Goal: Information Seeking & Learning: Learn about a topic

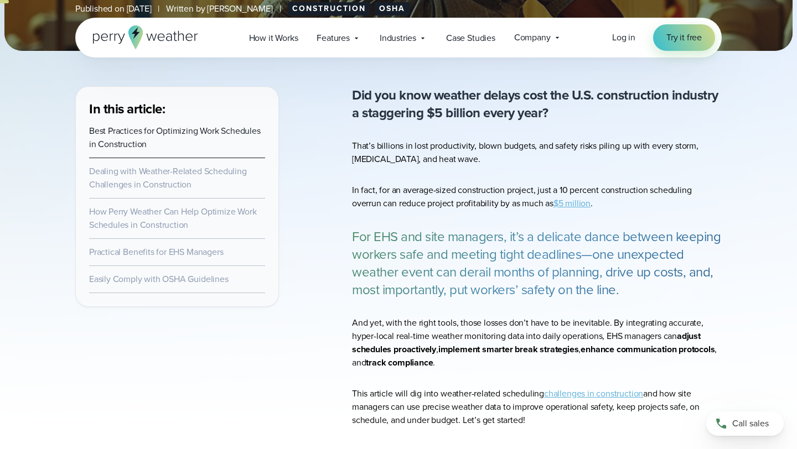
scroll to position [330, 0]
click at [291, 42] on span "How it Works" at bounding box center [273, 38] width 49 height 13
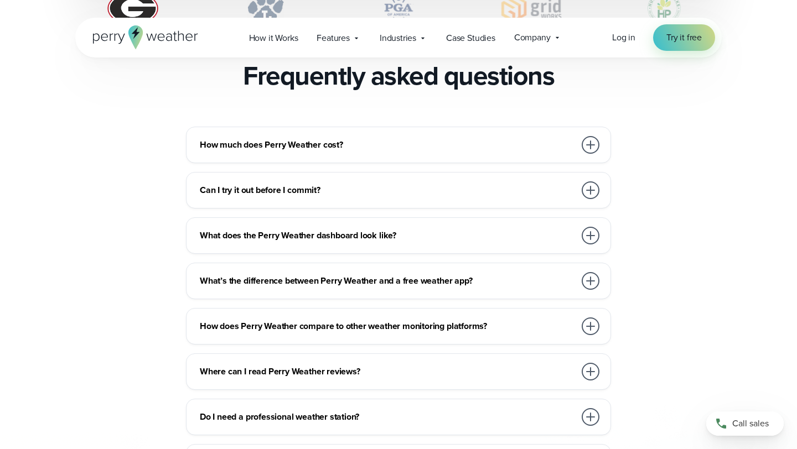
scroll to position [2443, 0]
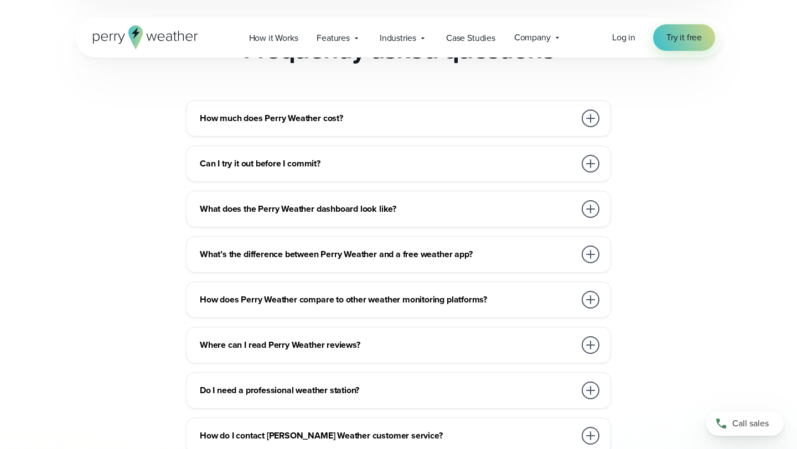
click at [607, 100] on div "How much does Perry Weather cost? We work with organizations large and small, f…" at bounding box center [398, 118] width 425 height 37
click at [602, 100] on div "How much does Perry Weather cost? We work with organizations large and small, f…" at bounding box center [398, 118] width 425 height 37
click at [595, 110] on div at bounding box center [590, 119] width 18 height 18
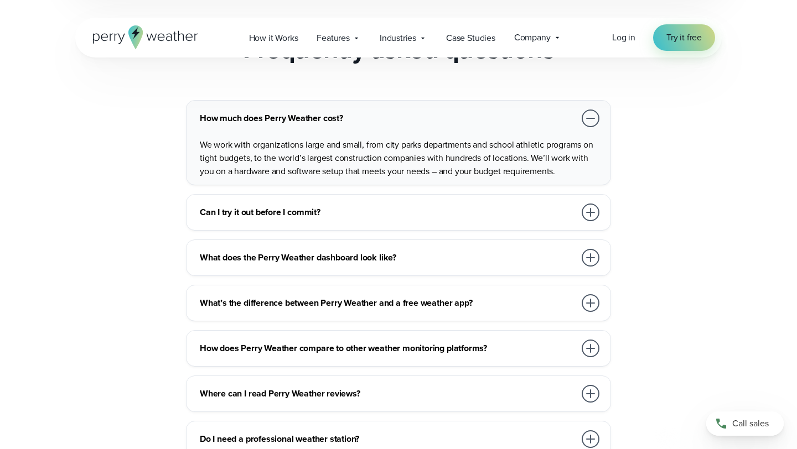
click at [595, 110] on div at bounding box center [590, 119] width 18 height 18
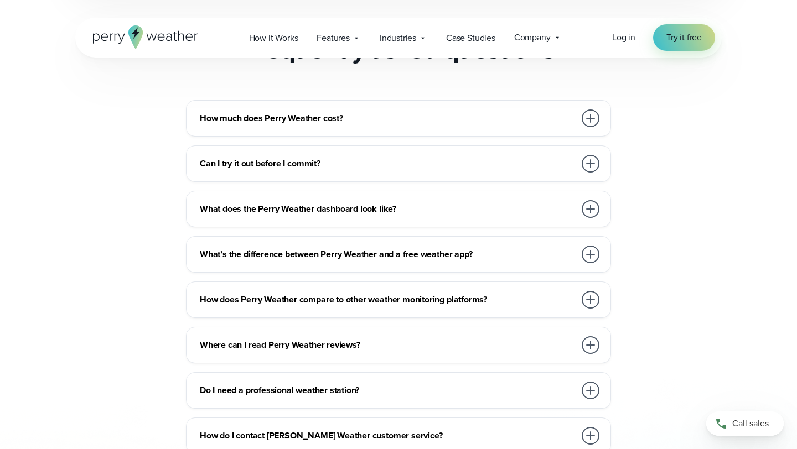
click at [588, 155] on div at bounding box center [590, 164] width 18 height 18
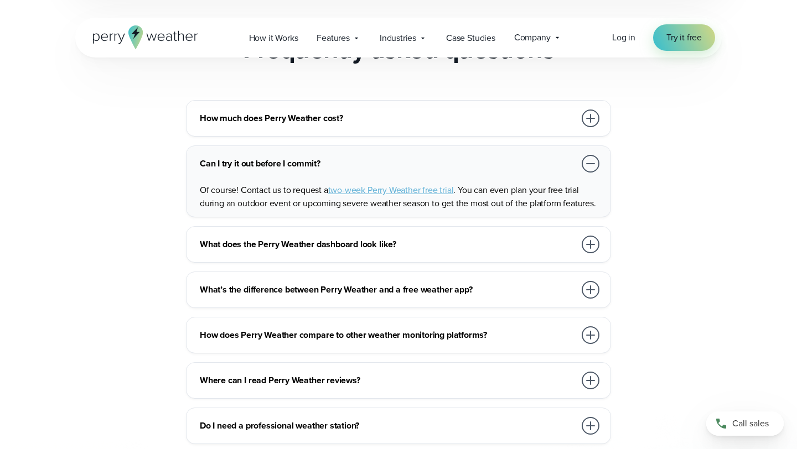
click at [589, 155] on div at bounding box center [590, 164] width 18 height 18
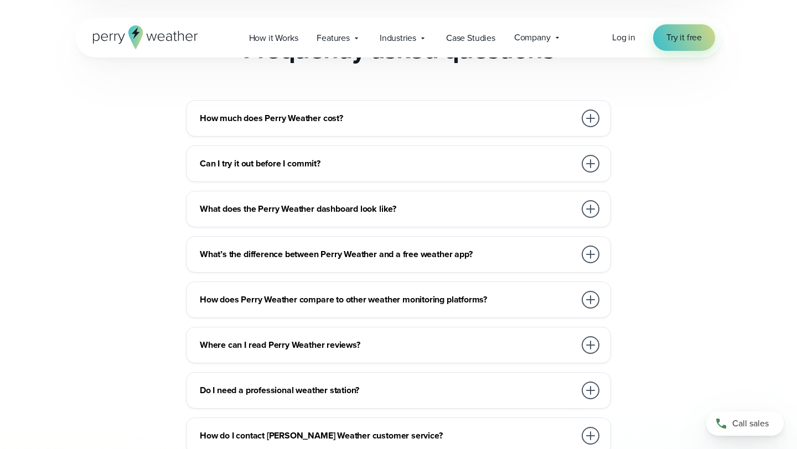
click at [588, 200] on div at bounding box center [590, 209] width 18 height 18
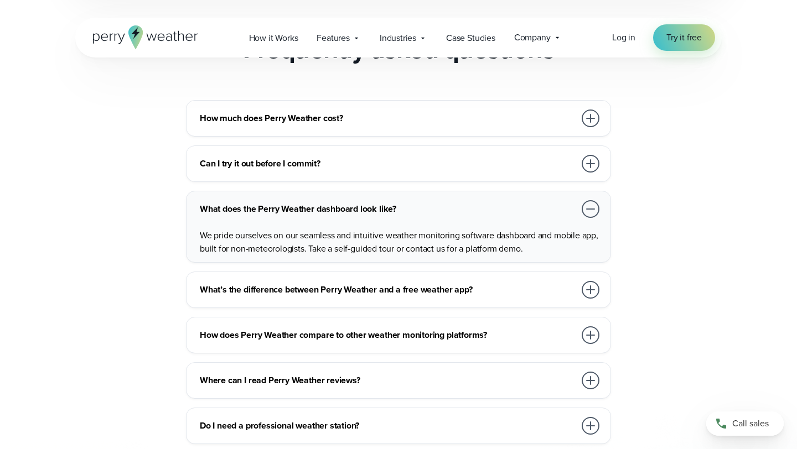
click at [589, 200] on div at bounding box center [590, 209] width 18 height 18
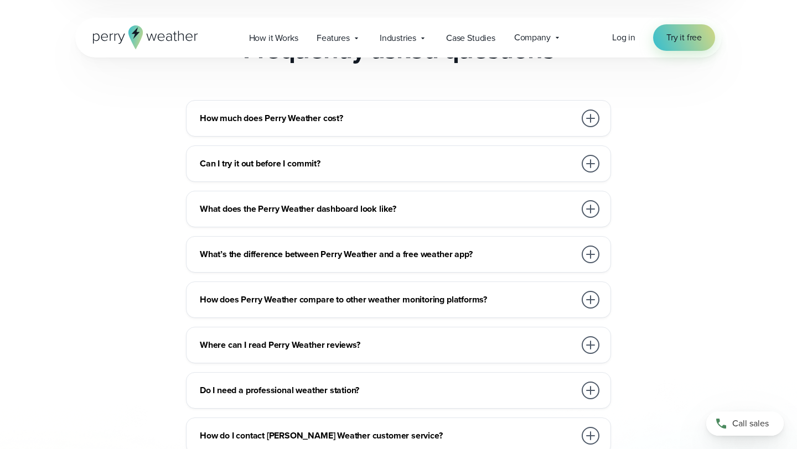
click at [589, 200] on div at bounding box center [590, 209] width 18 height 18
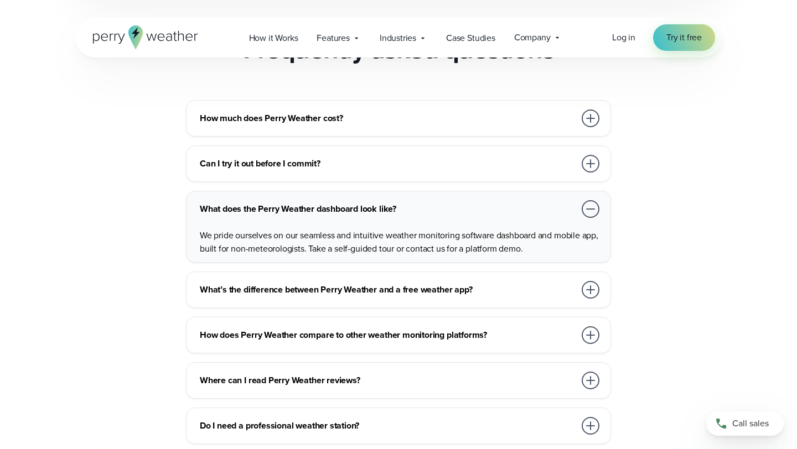
click at [589, 200] on div at bounding box center [590, 209] width 18 height 18
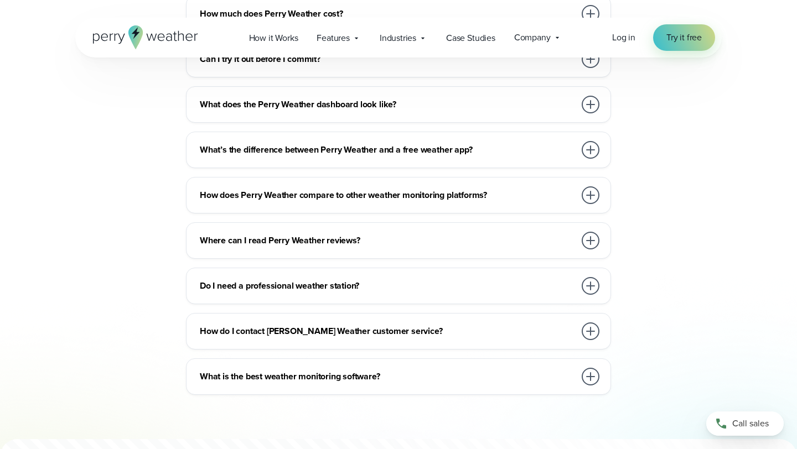
scroll to position [2558, 0]
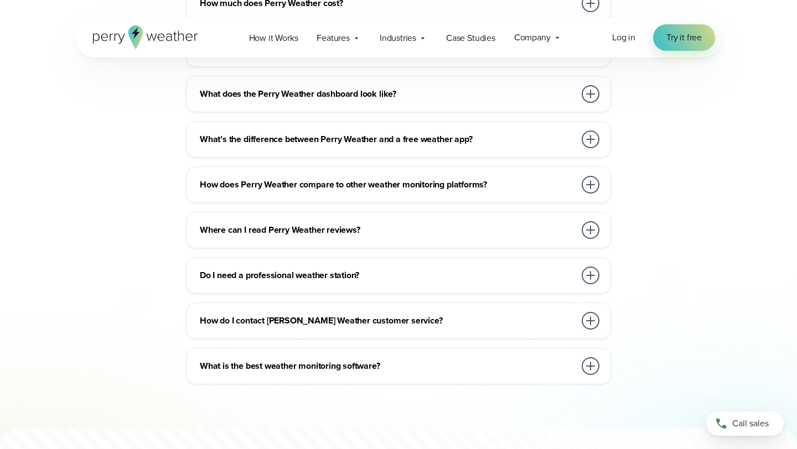
click at [585, 131] on div at bounding box center [590, 140] width 18 height 18
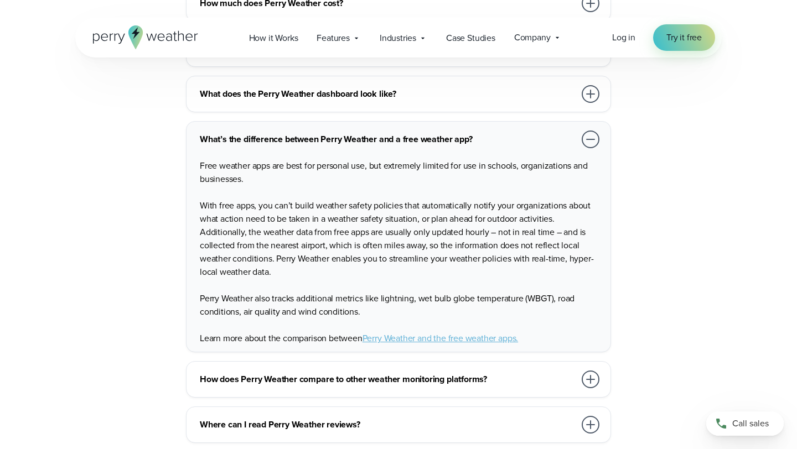
click at [585, 131] on div at bounding box center [590, 140] width 18 height 18
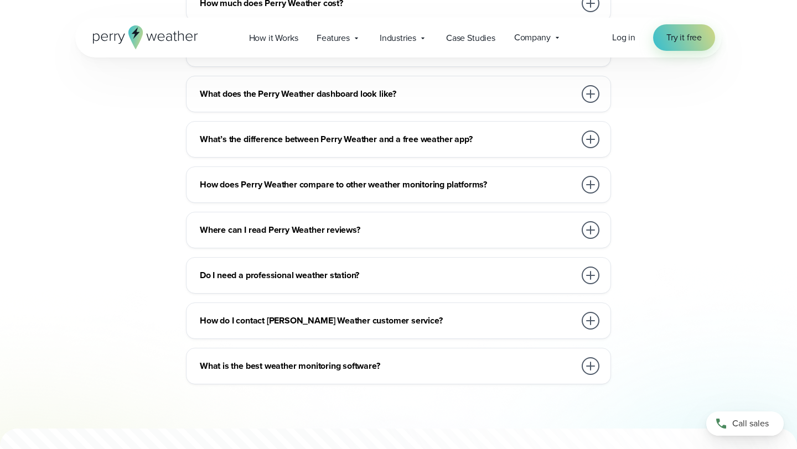
click at [592, 176] on div at bounding box center [590, 185] width 18 height 18
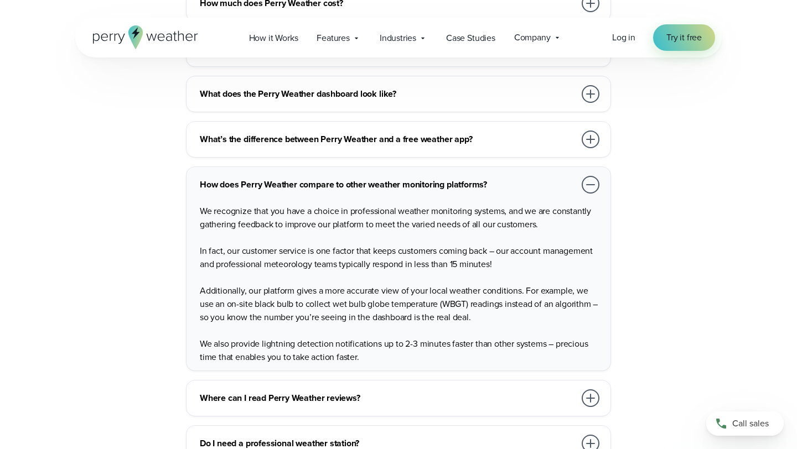
click at [592, 176] on div at bounding box center [590, 185] width 18 height 18
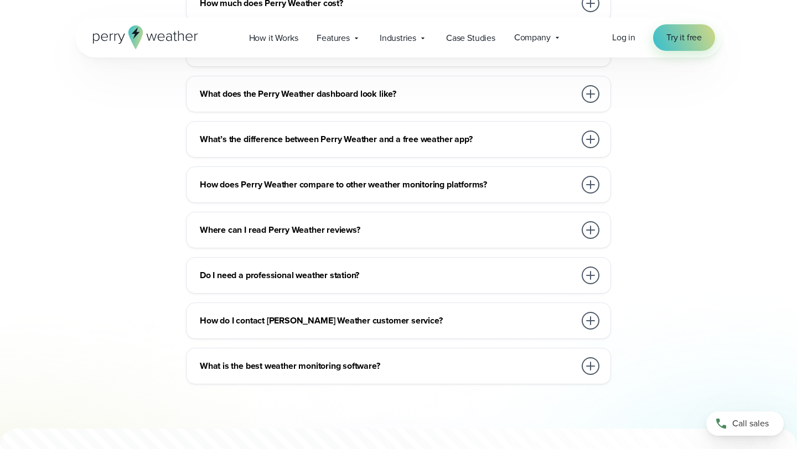
click at [593, 221] on div at bounding box center [590, 230] width 18 height 18
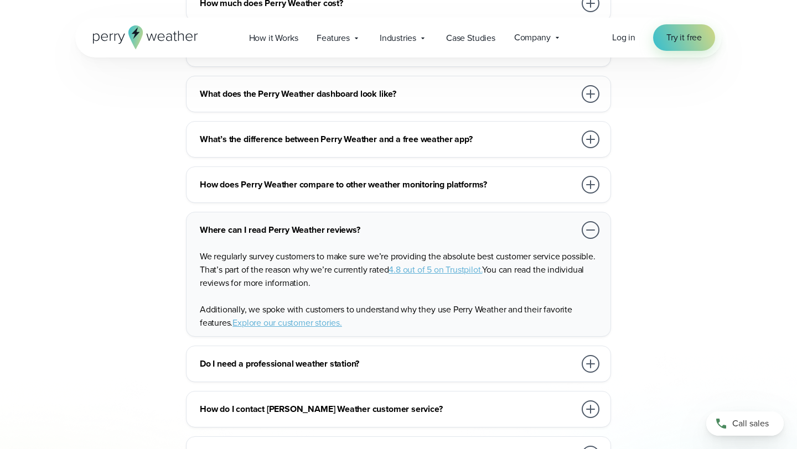
click at [593, 221] on div at bounding box center [590, 230] width 18 height 18
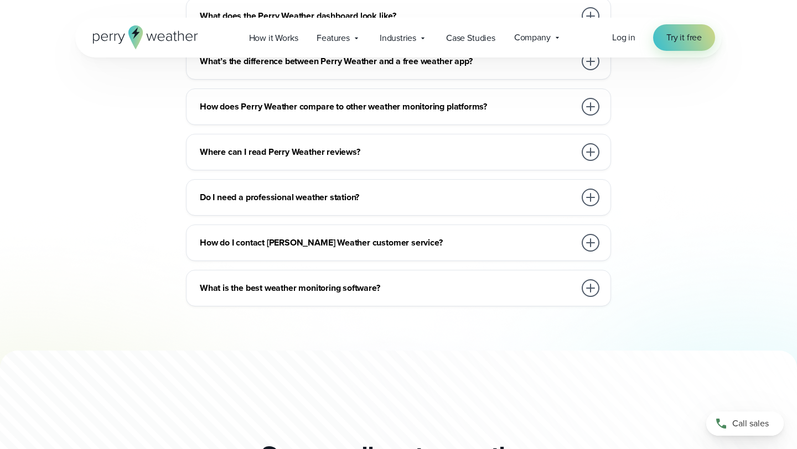
scroll to position [2638, 0]
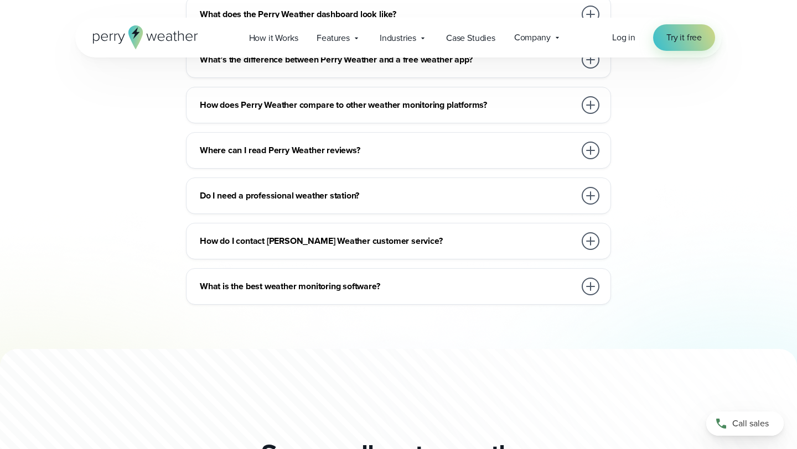
click at [584, 187] on div at bounding box center [590, 196] width 18 height 18
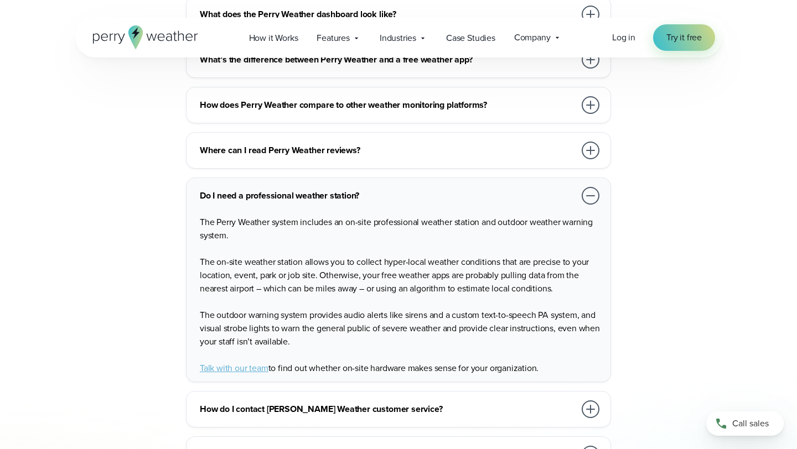
click at [584, 187] on div at bounding box center [590, 196] width 18 height 18
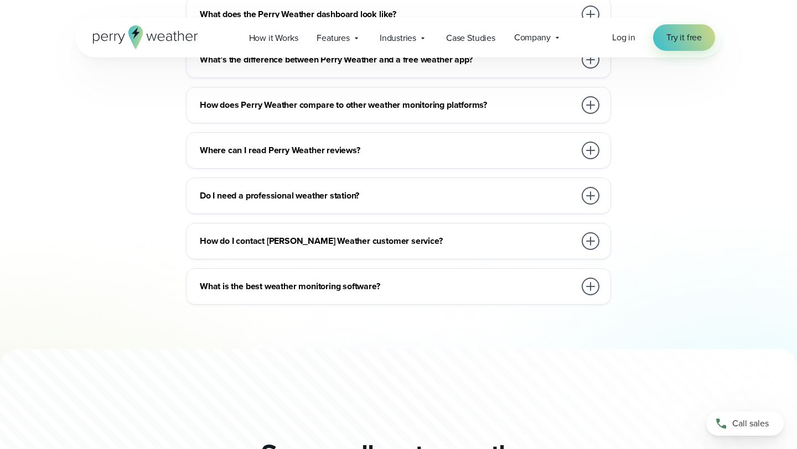
click at [585, 232] on div at bounding box center [590, 241] width 18 height 18
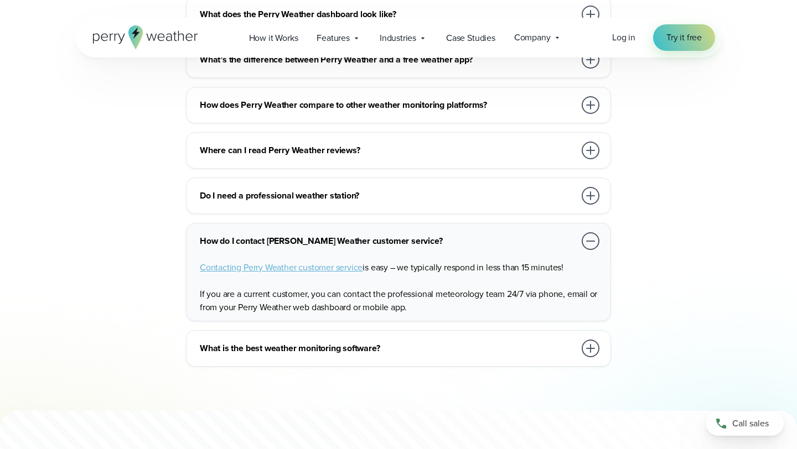
click at [586, 232] on div at bounding box center [590, 241] width 18 height 18
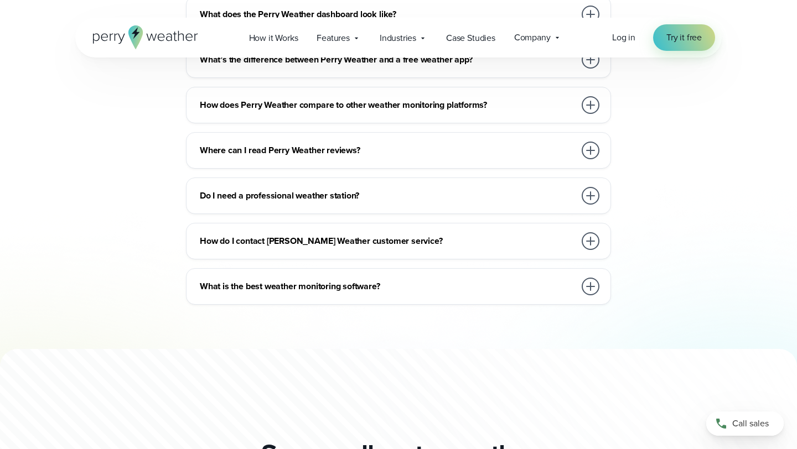
click at [593, 268] on div "What is the best weather monitoring software? Here at Perry Weather, we strive …" at bounding box center [398, 286] width 425 height 37
click at [598, 278] on div at bounding box center [590, 287] width 18 height 18
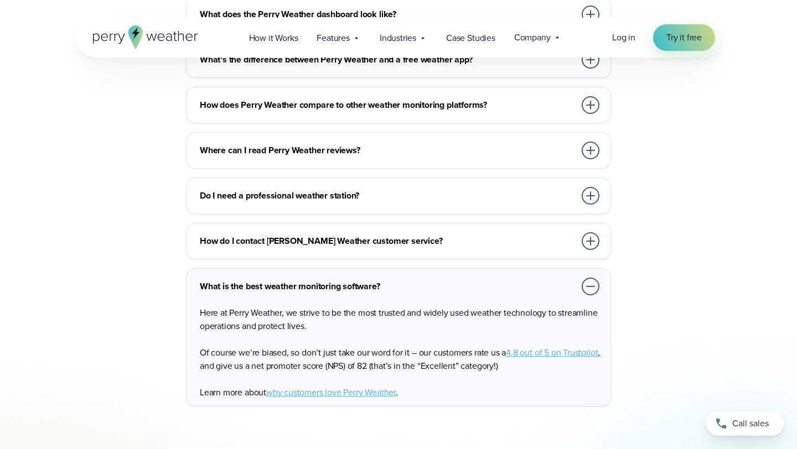
click at [598, 278] on div at bounding box center [590, 287] width 18 height 18
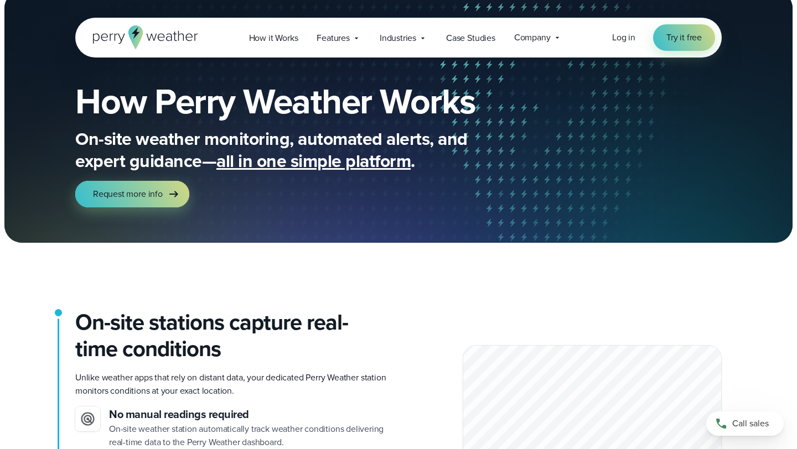
scroll to position [0, 0]
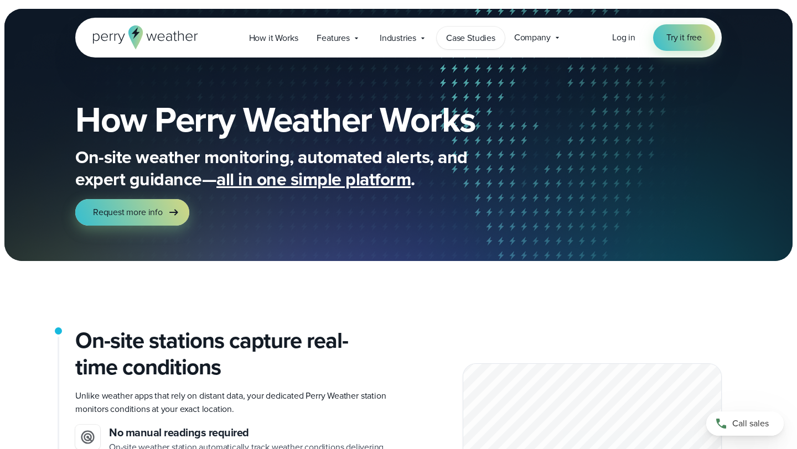
click at [479, 46] on link "Case Studies" at bounding box center [471, 38] width 68 height 23
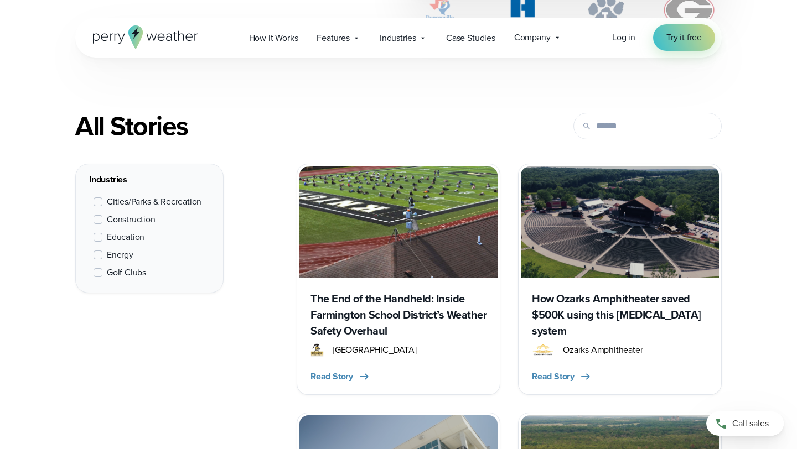
scroll to position [386, 0]
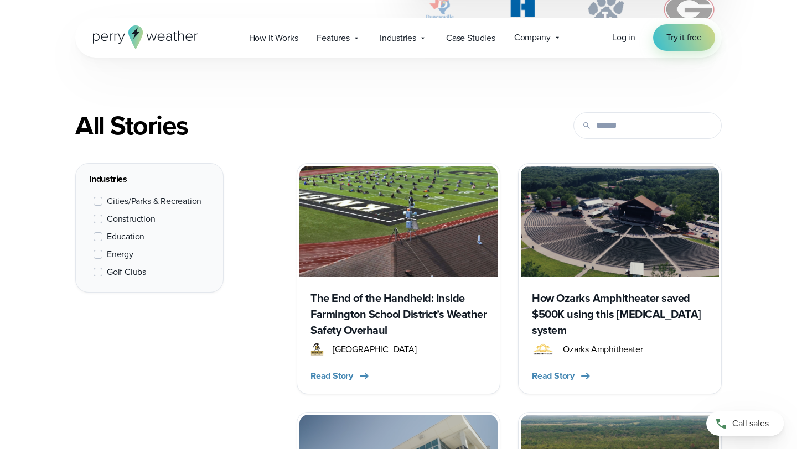
click at [131, 238] on span "Education" at bounding box center [126, 236] width 38 height 13
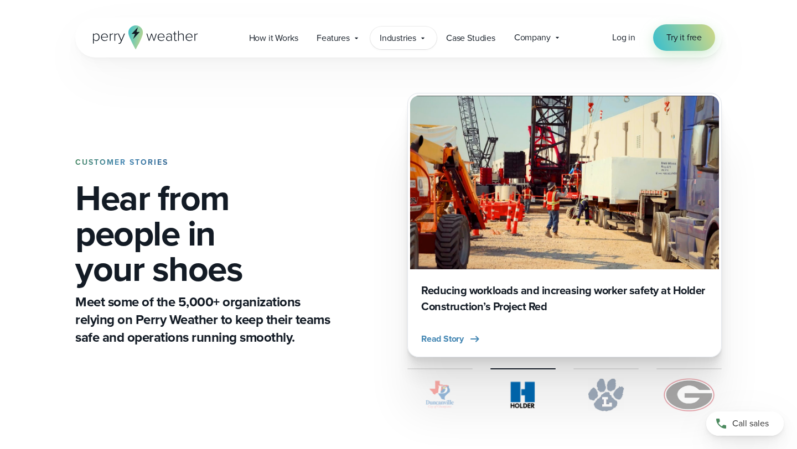
click at [417, 31] on div "Industries Featured Case Study How PGA of America is Prioritizing Golfer Safety…" at bounding box center [403, 38] width 66 height 23
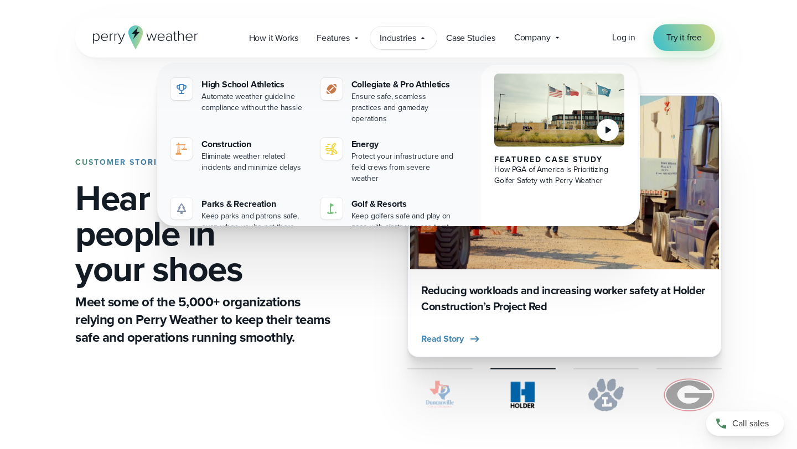
click at [316, 293] on p "Meet some of the 5,000+ organizations relying on Perry Weather to keep their te…" at bounding box center [204, 319] width 259 height 53
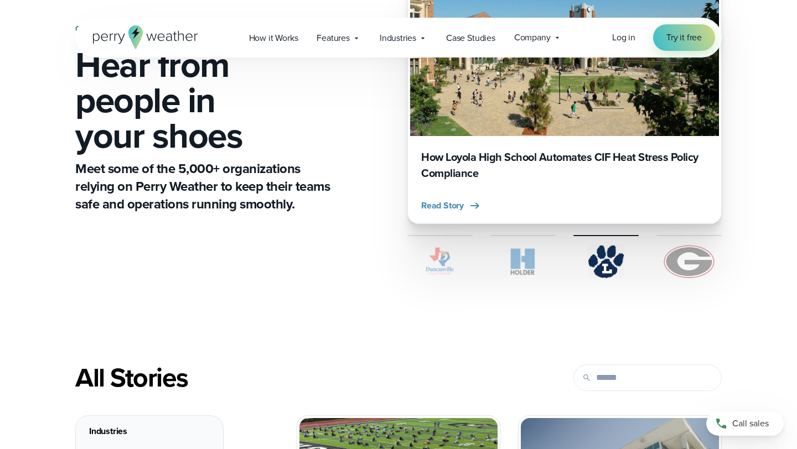
scroll to position [352, 0]
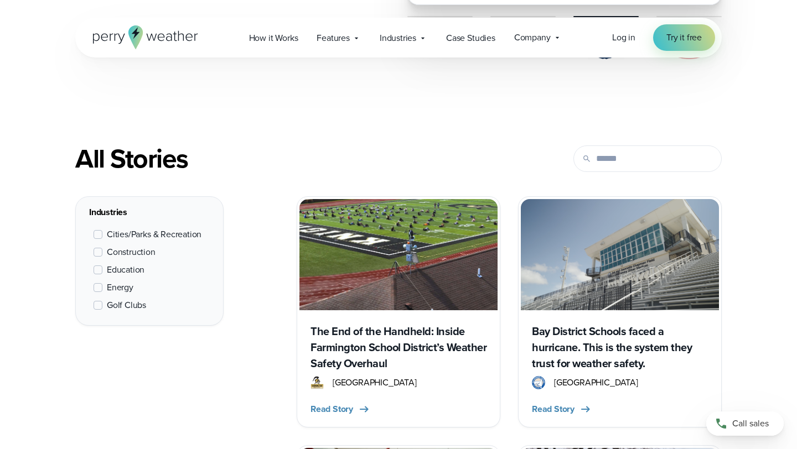
click at [128, 259] on div "Cities/Parks & Recreation Construction Education Energy Golf Clubs" at bounding box center [149, 270] width 121 height 93
click at [127, 260] on div "Cities/Parks & Recreation Construction Education Energy Golf Clubs" at bounding box center [149, 270] width 121 height 93
click at [123, 269] on span "Education" at bounding box center [126, 269] width 38 height 13
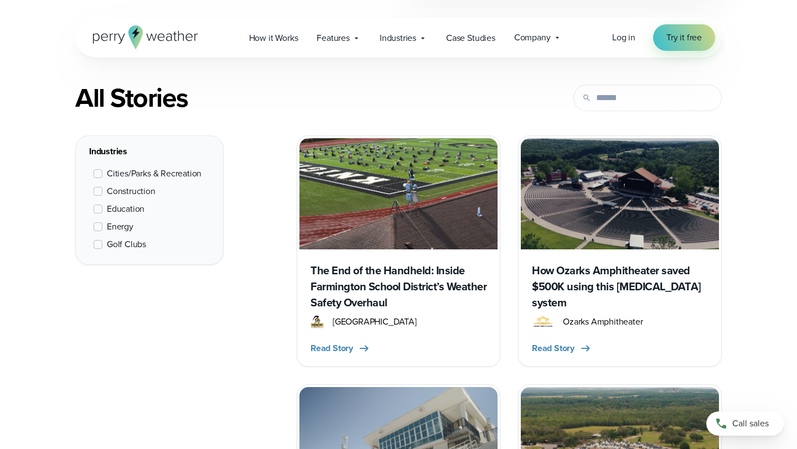
scroll to position [416, 0]
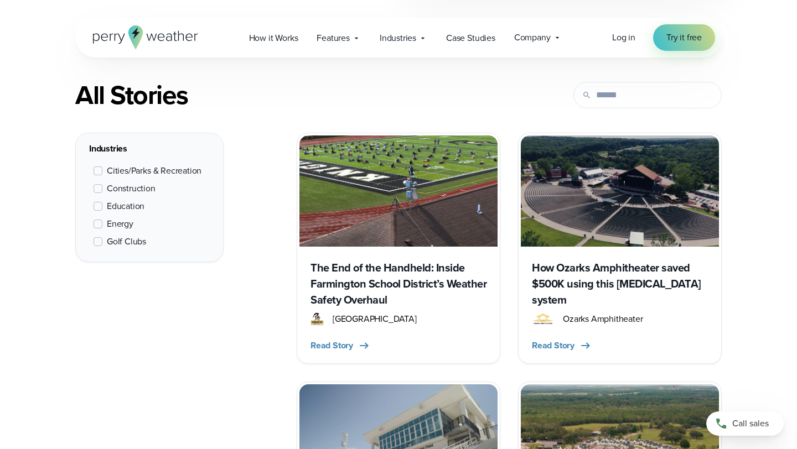
click at [126, 189] on span "Construction" at bounding box center [131, 188] width 49 height 13
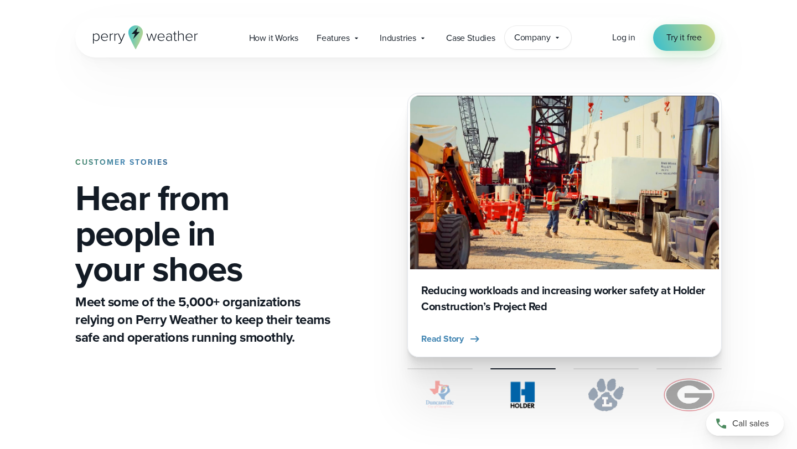
click at [532, 40] on span "Company" at bounding box center [532, 37] width 37 height 13
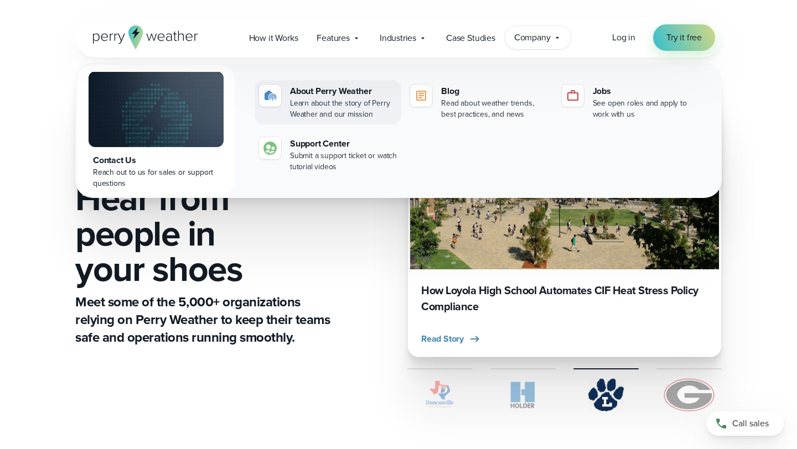
click at [308, 93] on div "About Perry Weather" at bounding box center [343, 91] width 107 height 13
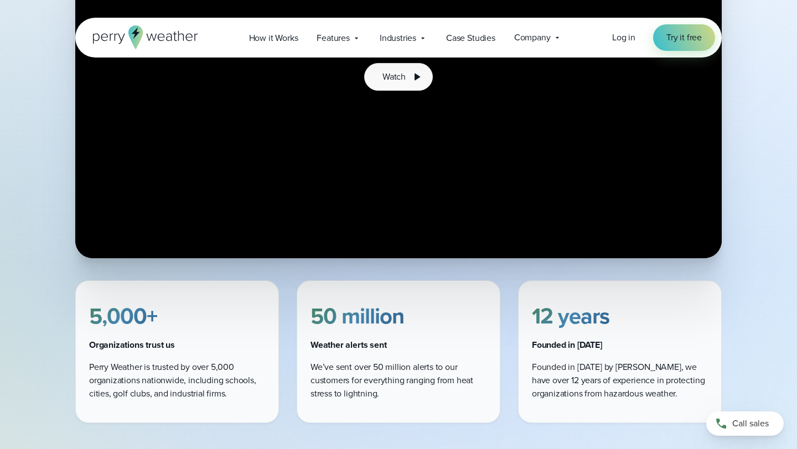
scroll to position [290, 0]
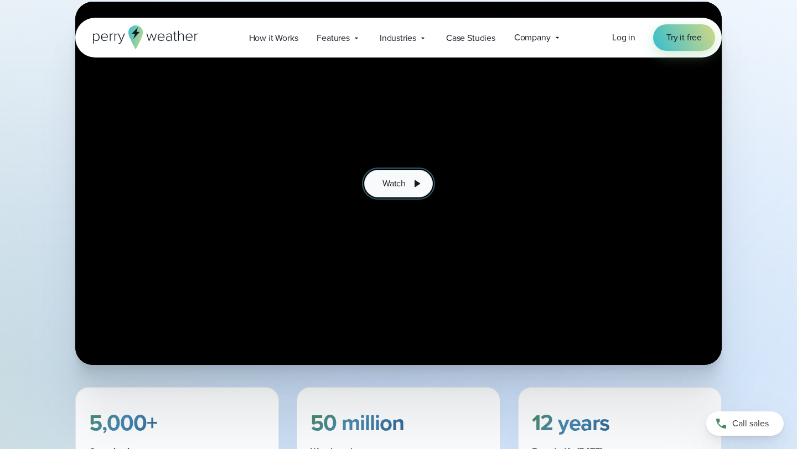
click at [410, 188] on icon at bounding box center [416, 183] width 13 height 13
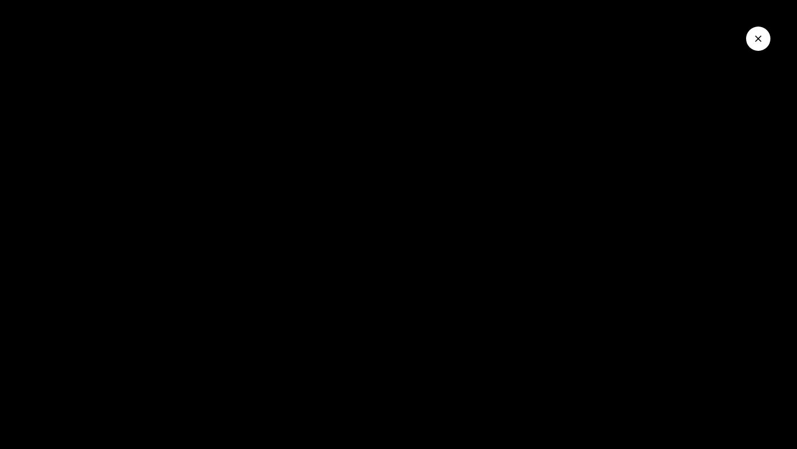
click at [750, 39] on button "Close Video" at bounding box center [758, 39] width 24 height 24
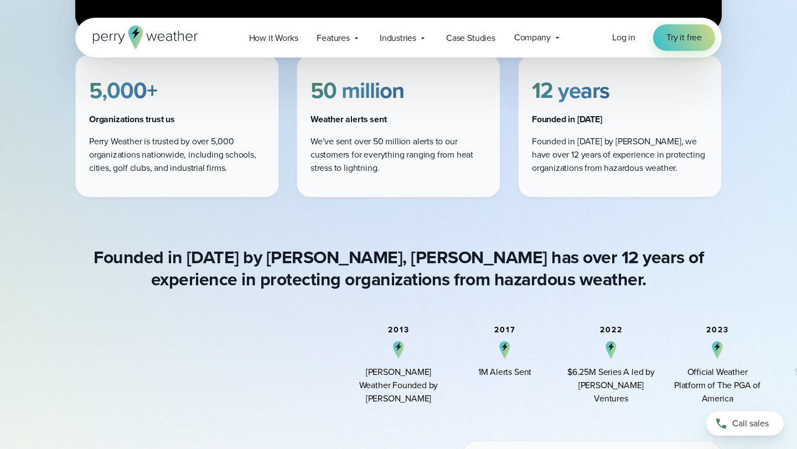
scroll to position [608, 0]
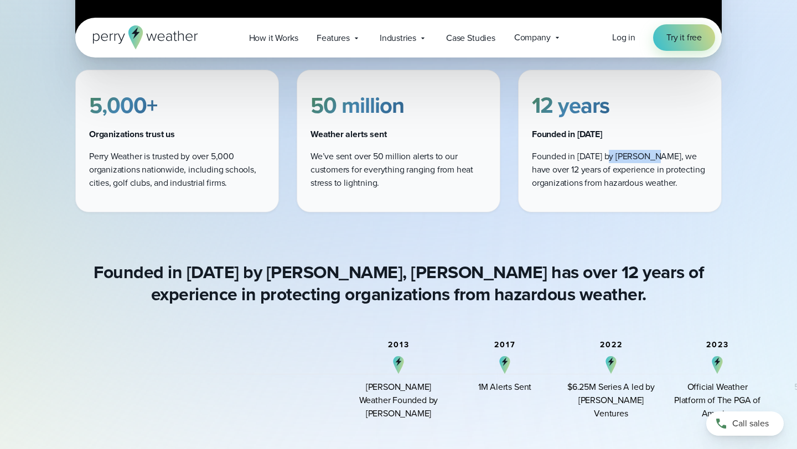
drag, startPoint x: 608, startPoint y: 155, endPoint x: 649, endPoint y: 158, distance: 41.0
click at [649, 158] on p "Founded in 2013 by Colin Perry, we have over 12 years of experience in protecti…" at bounding box center [620, 170] width 176 height 40
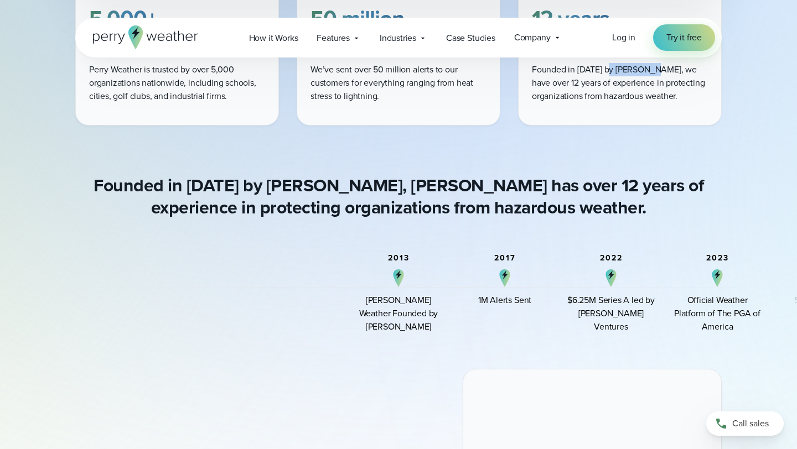
scroll to position [695, 0]
click at [486, 301] on div "1M Alerts Sent" at bounding box center [504, 299] width 53 height 13
drag, startPoint x: 588, startPoint y: 301, endPoint x: 621, endPoint y: 306, distance: 34.2
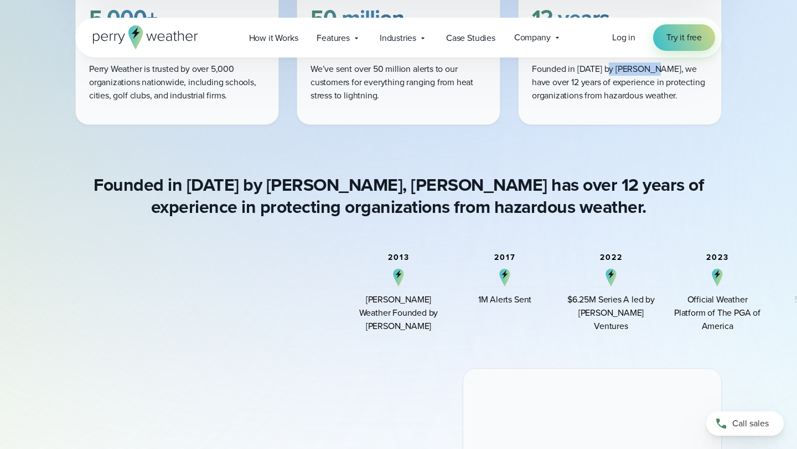
click at [621, 306] on div "$6.25M Series A led by Arthur Ventures" at bounding box center [611, 313] width 89 height 40
click at [604, 314] on div "$6.25M Series A led by Arthur Ventures" at bounding box center [611, 313] width 89 height 40
